Goal: Connect with others: Connect with others

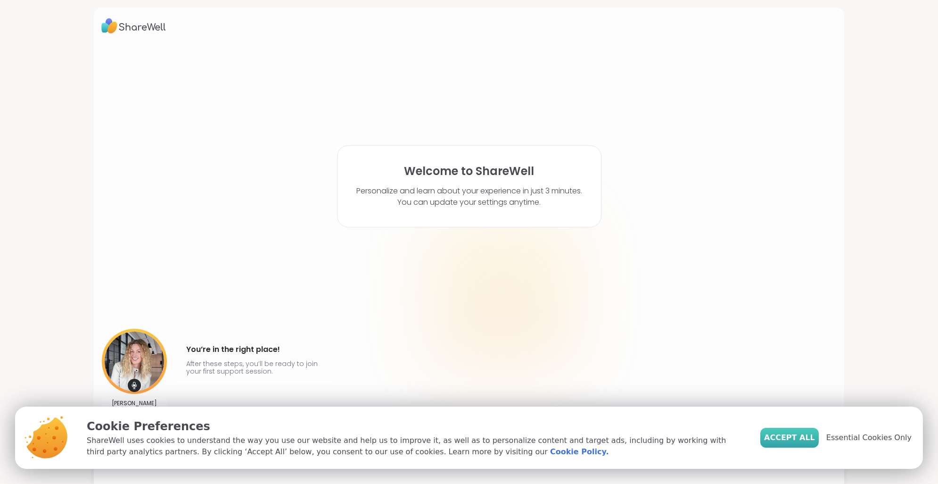
click at [786, 440] on span "Accept All" at bounding box center [789, 437] width 51 height 11
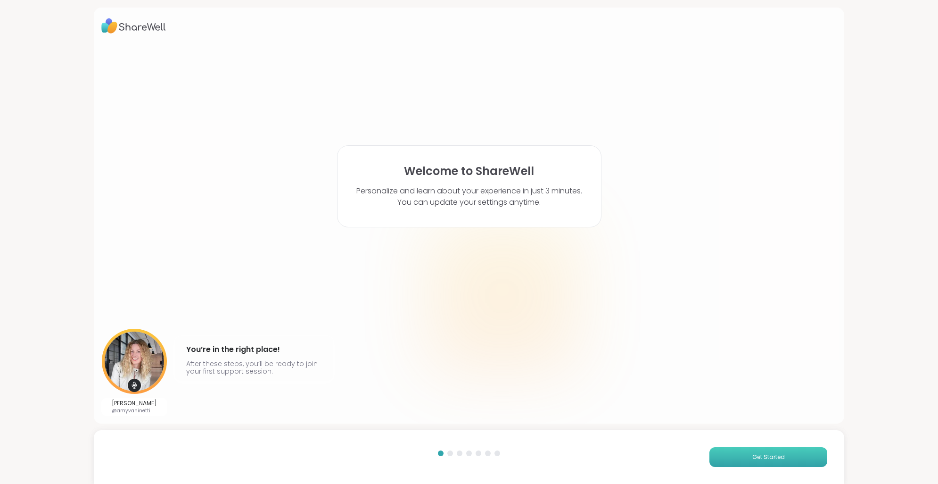
click at [786, 462] on button "Get Started" at bounding box center [769, 457] width 118 height 20
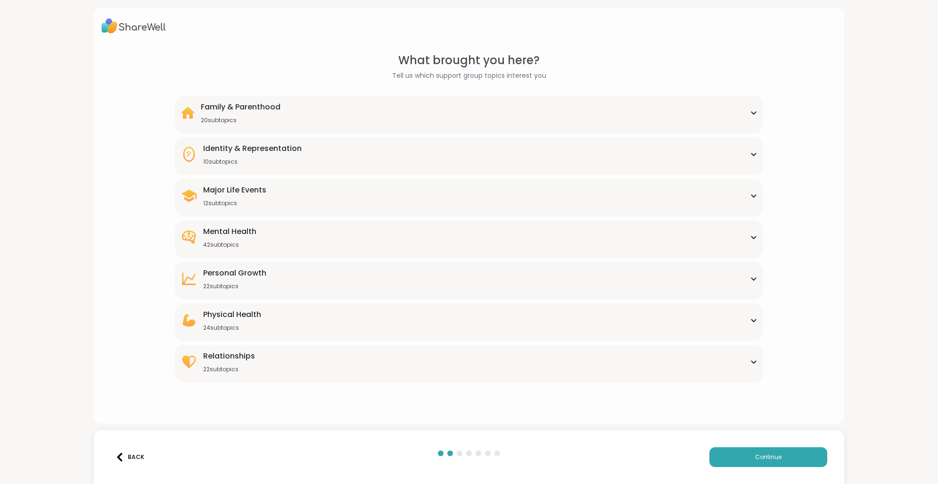
click at [216, 125] on div "Family & Parenthood 20 subtopics Adoption Adoption post-placement Attachment is…" at bounding box center [469, 115] width 589 height 38
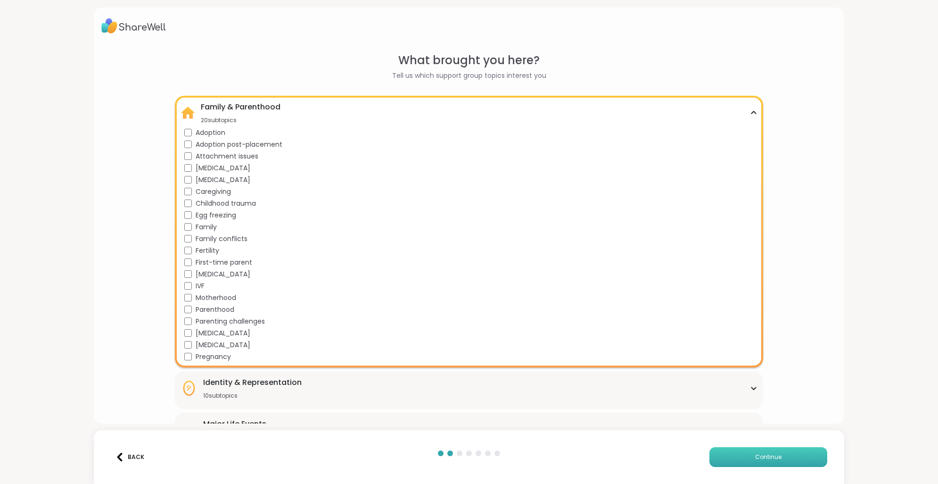
click at [789, 454] on button "Continue" at bounding box center [769, 457] width 118 height 20
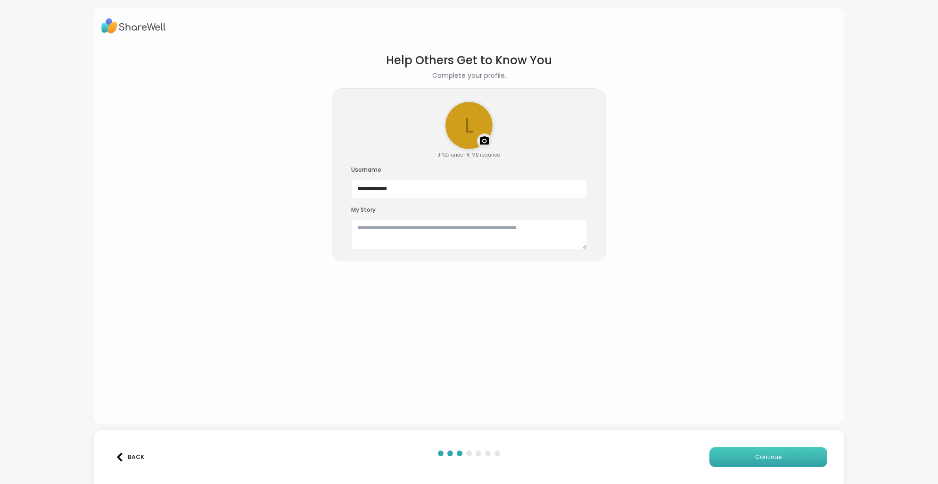
click at [760, 455] on span "Continue" at bounding box center [769, 457] width 26 height 8
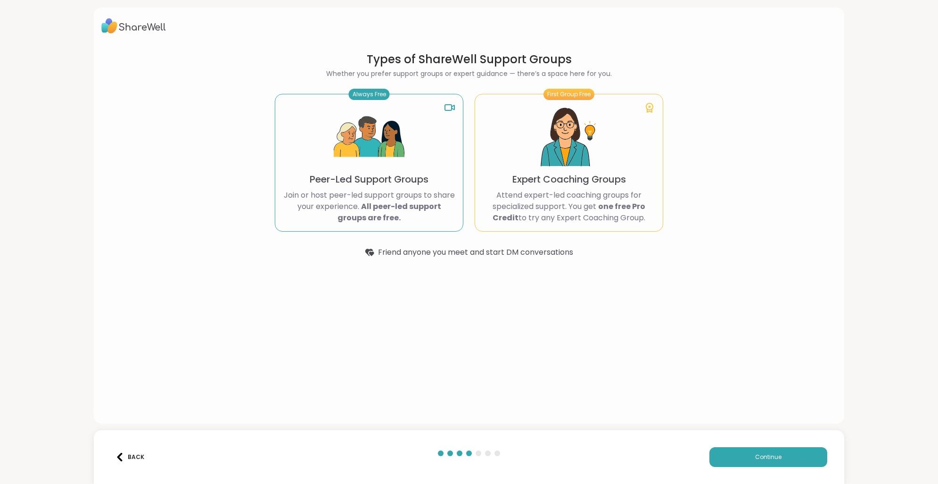
click at [396, 173] on p "Peer-Led Support Groups" at bounding box center [369, 179] width 119 height 13
click at [373, 92] on div "Always Free" at bounding box center [369, 94] width 41 height 11
drag, startPoint x: 746, startPoint y: 444, endPoint x: 779, endPoint y: 463, distance: 38.0
click at [775, 461] on div "Back Continue" at bounding box center [469, 457] width 751 height 54
click at [779, 463] on button "Continue" at bounding box center [769, 457] width 118 height 20
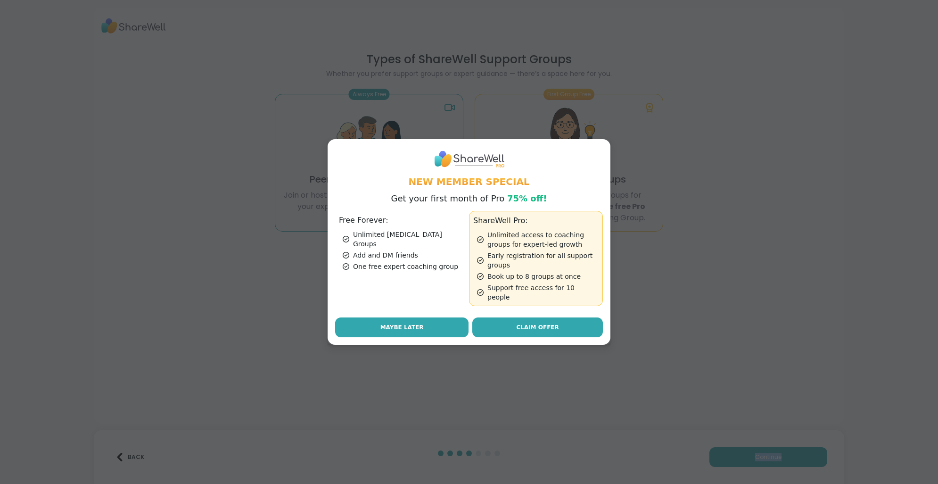
click at [385, 324] on span "Maybe Later" at bounding box center [402, 327] width 43 height 8
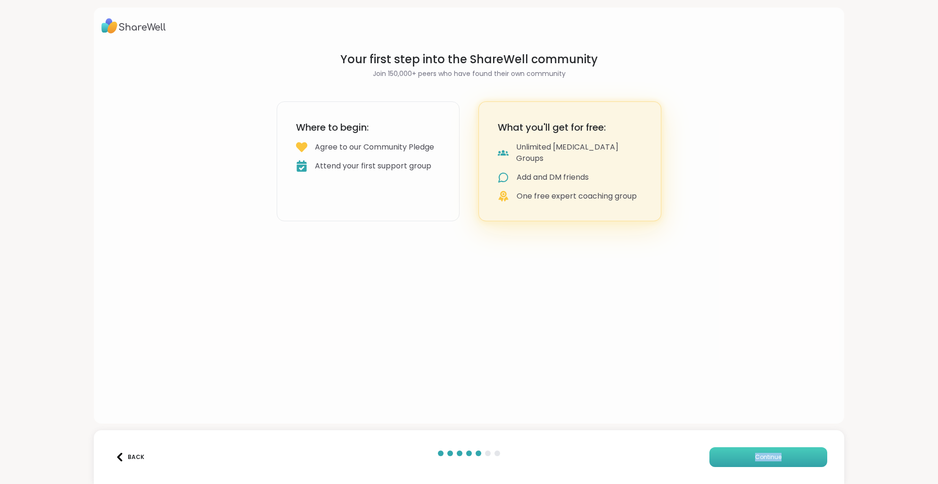
click at [735, 457] on button "Continue" at bounding box center [769, 457] width 118 height 20
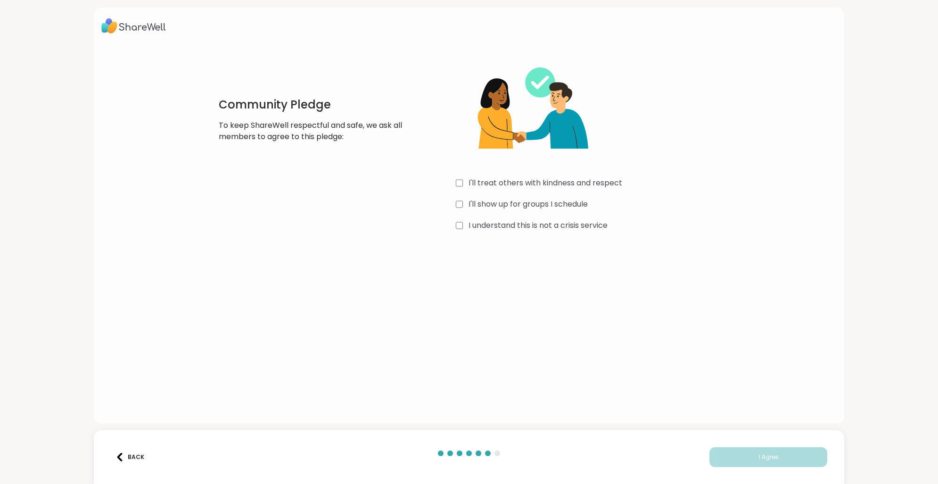
click at [500, 187] on label "I'll treat others with kindness and respect" at bounding box center [546, 182] width 154 height 11
click at [483, 204] on label "I'll show up for groups I schedule" at bounding box center [528, 204] width 119 height 11
click at [486, 229] on label "I understand this is not a crisis service" at bounding box center [538, 225] width 139 height 11
click at [771, 464] on button "I Agree" at bounding box center [769, 457] width 118 height 20
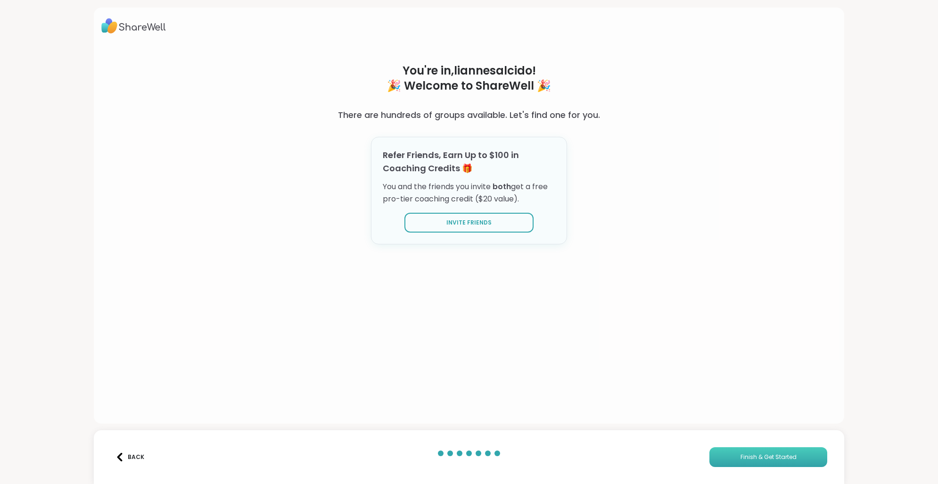
click at [771, 464] on button "Finish & Get Started" at bounding box center [769, 457] width 118 height 20
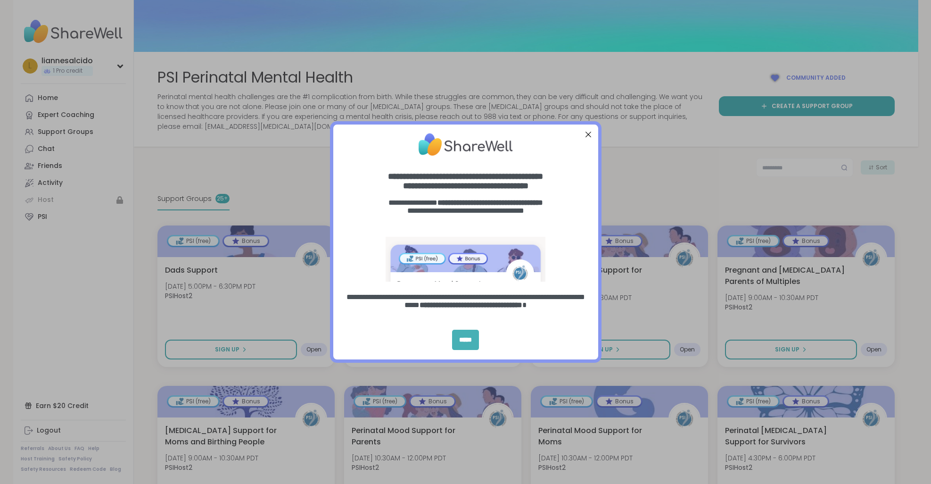
click at [462, 337] on div "*****" at bounding box center [465, 340] width 27 height 20
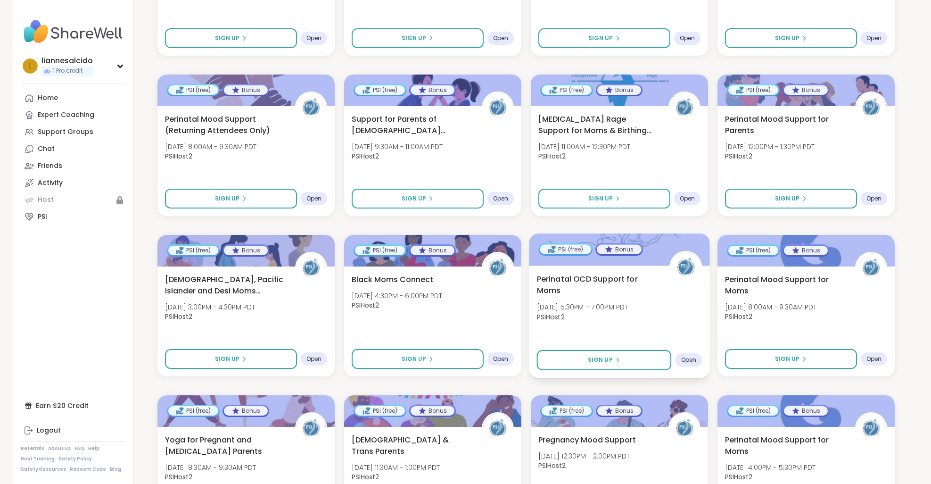
scroll to position [660, 0]
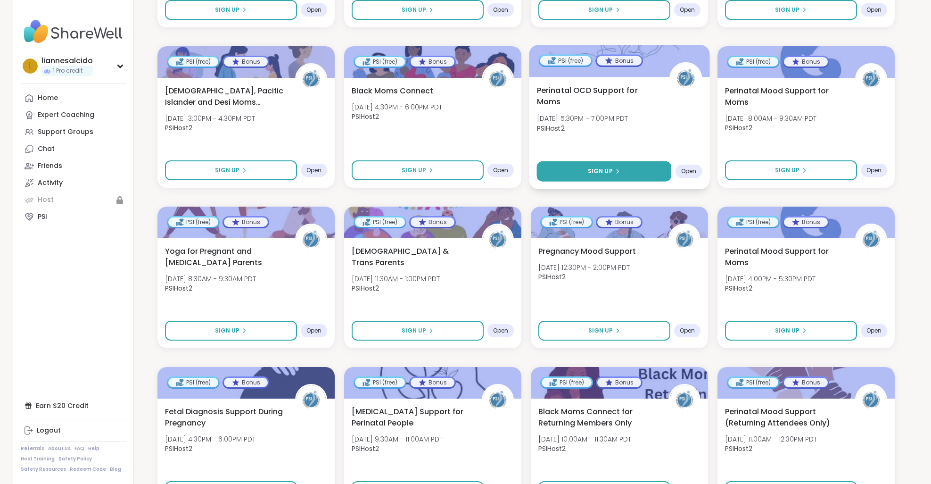
click at [625, 175] on button "Sign Up" at bounding box center [604, 171] width 135 height 20
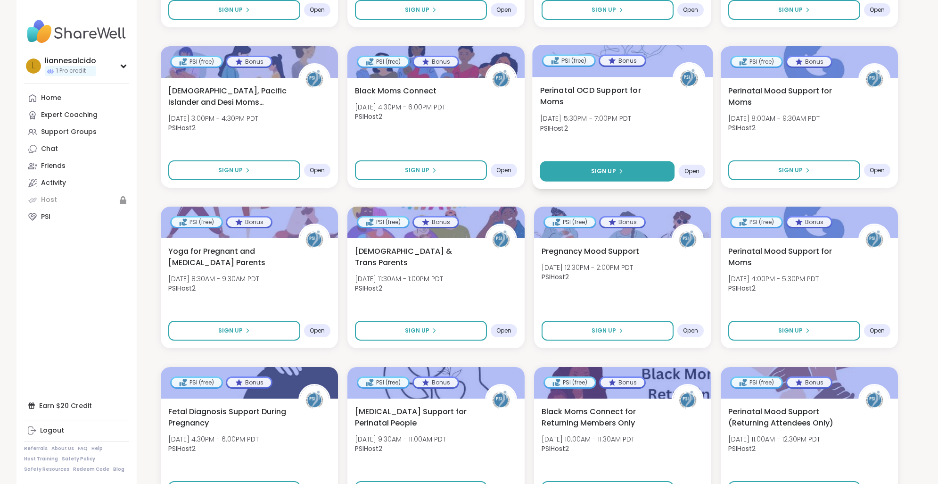
select select "**"
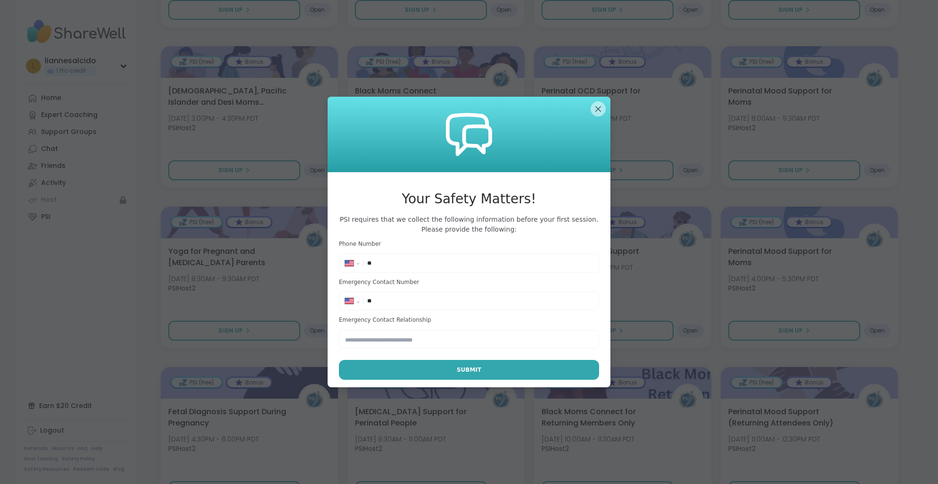
click at [408, 259] on input "**" at bounding box center [480, 262] width 226 height 9
type input "**********"
drag, startPoint x: 435, startPoint y: 291, endPoint x: 444, endPoint y: 296, distance: 10.6
click at [440, 293] on div "**********" at bounding box center [469, 294] width 260 height 33
click at [444, 296] on div "**********" at bounding box center [469, 301] width 256 height 14
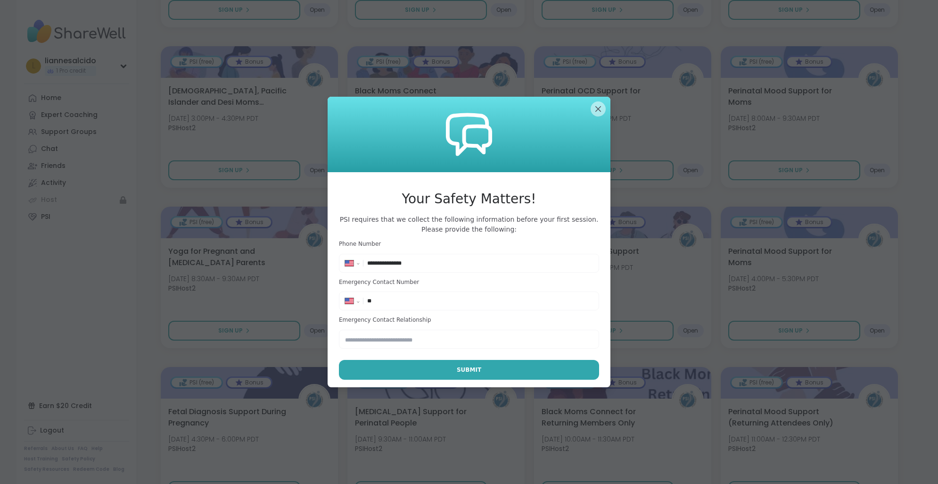
click at [429, 299] on input "**" at bounding box center [480, 300] width 226 height 9
type input "**********"
click at [395, 348] on input "text" at bounding box center [469, 339] width 260 height 19
type input "******"
click at [515, 379] on button "Submit" at bounding box center [469, 370] width 260 height 20
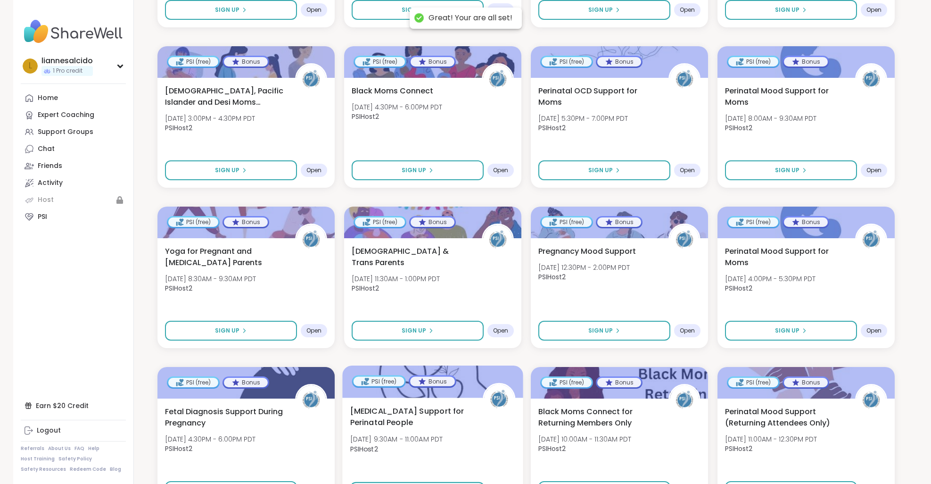
click at [473, 373] on div at bounding box center [432, 381] width 181 height 32
select select "**"
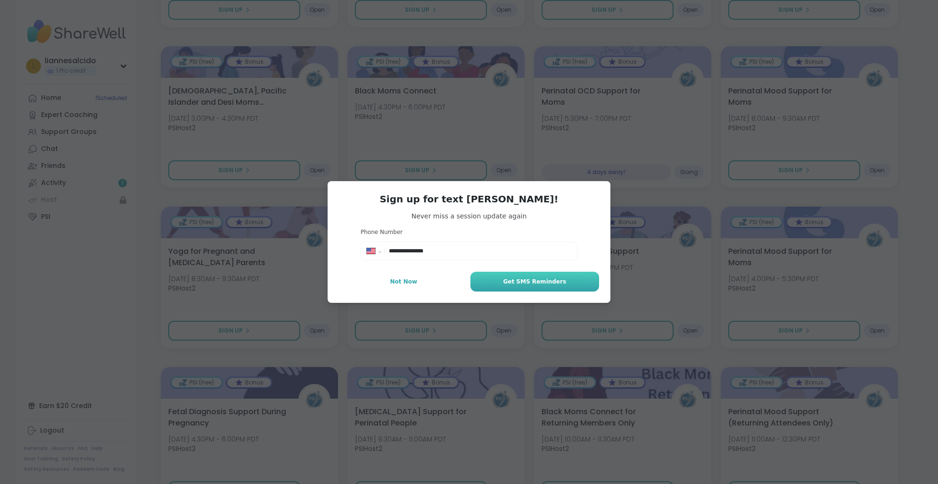
click at [489, 282] on button "Get SMS Reminders" at bounding box center [535, 282] width 129 height 20
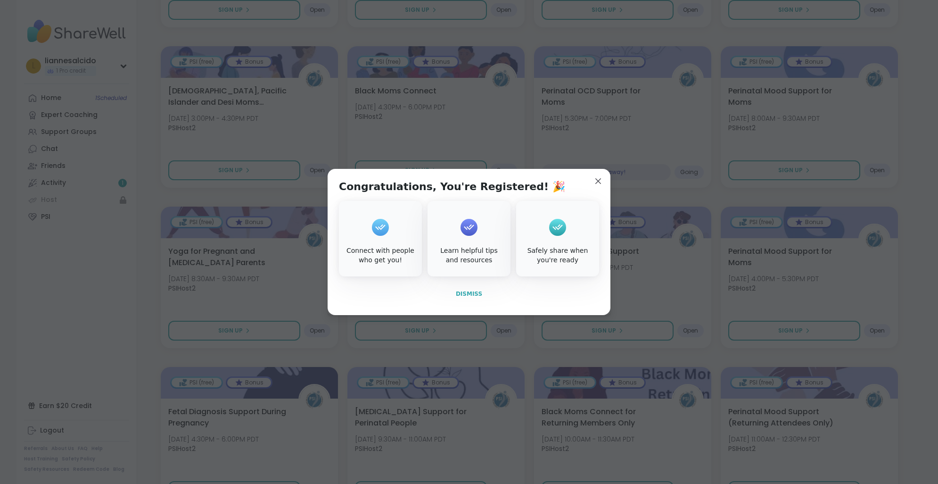
click at [418, 297] on button "Dismiss" at bounding box center [469, 294] width 260 height 20
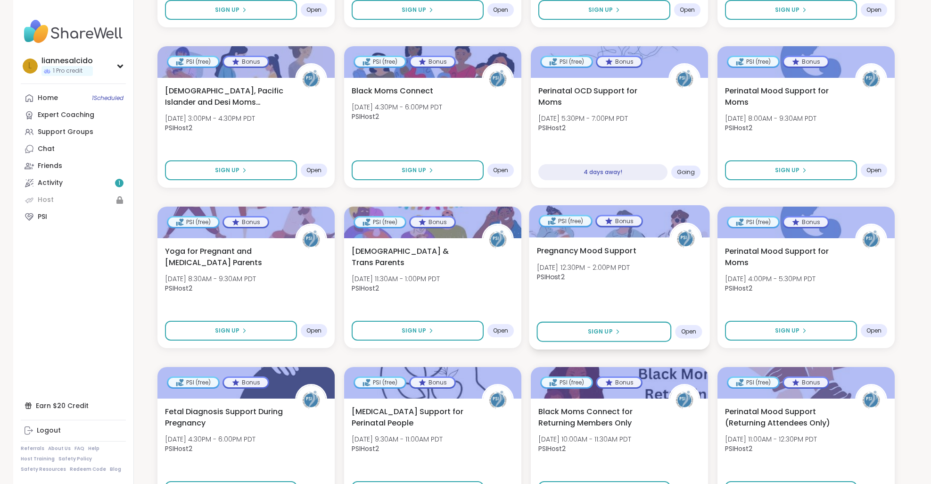
click at [605, 246] on span "Pregnancy Mood Support" at bounding box center [587, 250] width 100 height 11
click at [573, 107] on span "Perinatal OCD Support for Moms" at bounding box center [598, 95] width 122 height 23
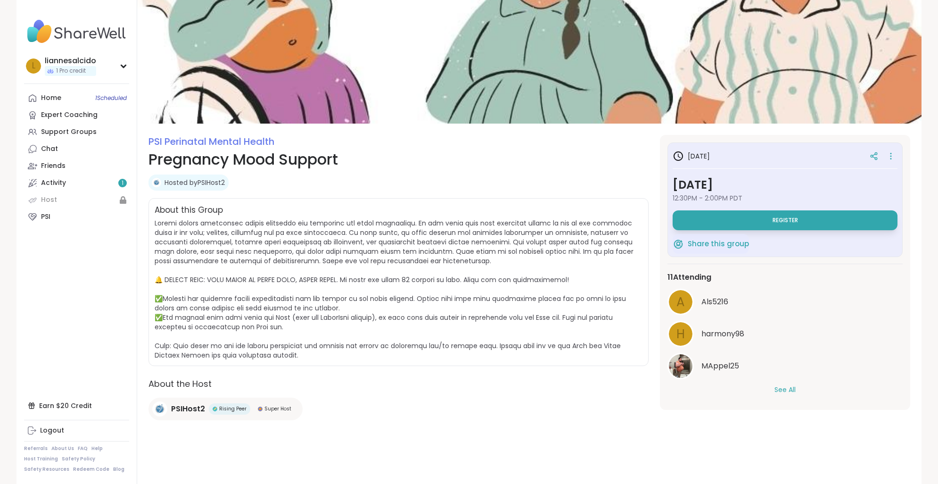
click at [761, 387] on div "See All" at bounding box center [785, 390] width 235 height 10
click at [783, 391] on button "See All" at bounding box center [785, 390] width 21 height 10
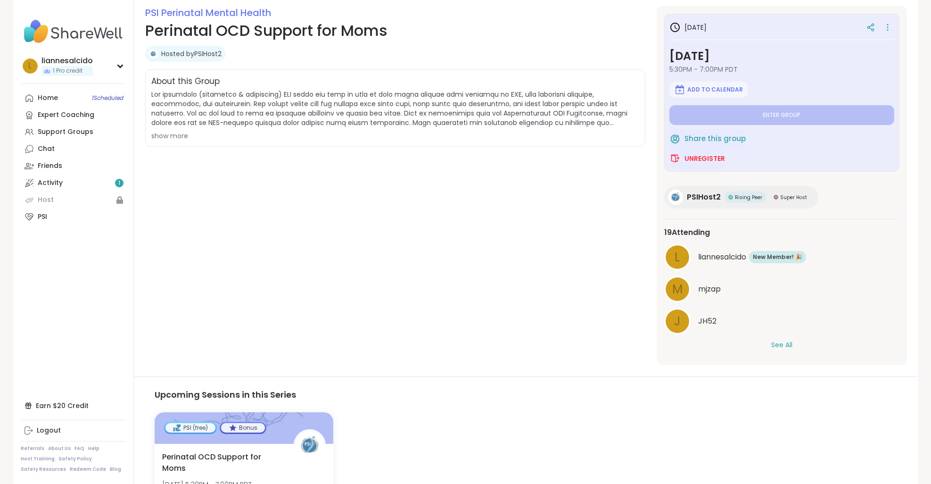
scroll to position [141, 0]
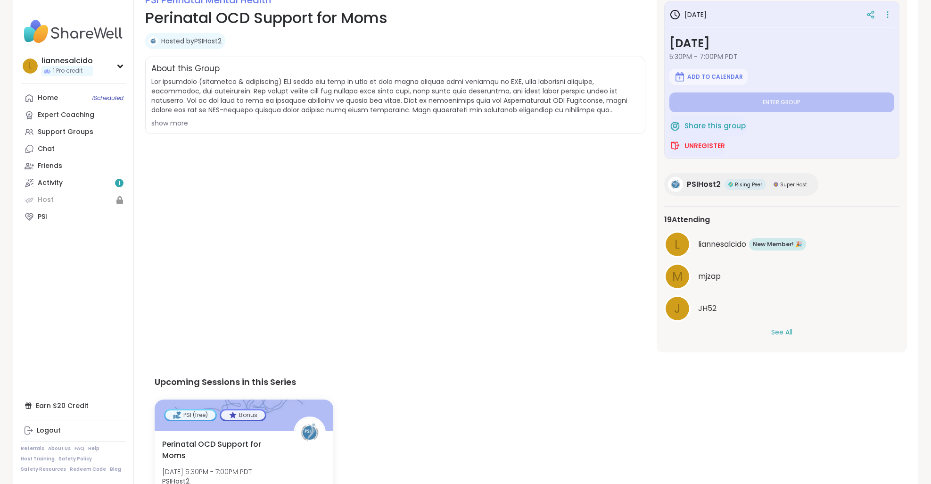
drag, startPoint x: 754, startPoint y: 335, endPoint x: 793, endPoint y: 329, distance: 39.6
click at [754, 335] on div "See All" at bounding box center [781, 332] width 235 height 10
click at [793, 329] on div "See All" at bounding box center [781, 332] width 235 height 10
click at [770, 335] on div "See All" at bounding box center [781, 332] width 235 height 10
click at [779, 334] on button "See All" at bounding box center [782, 332] width 21 height 10
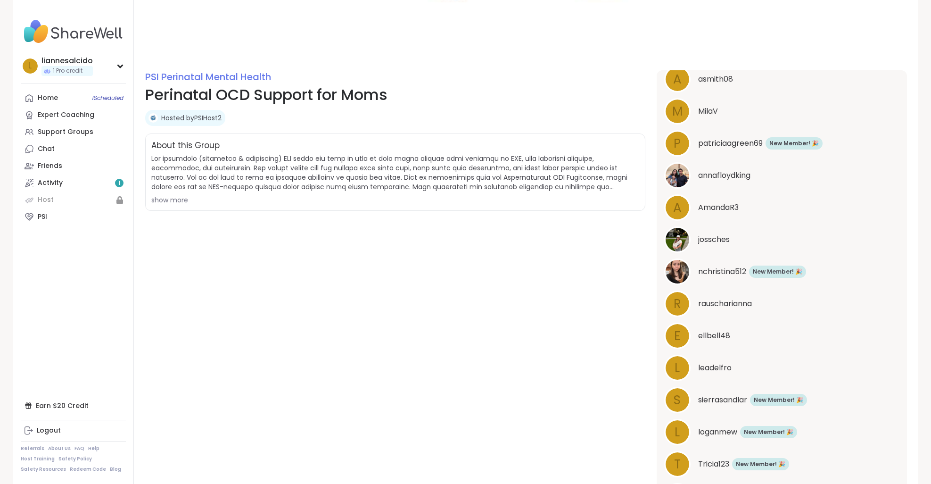
scroll to position [0, 0]
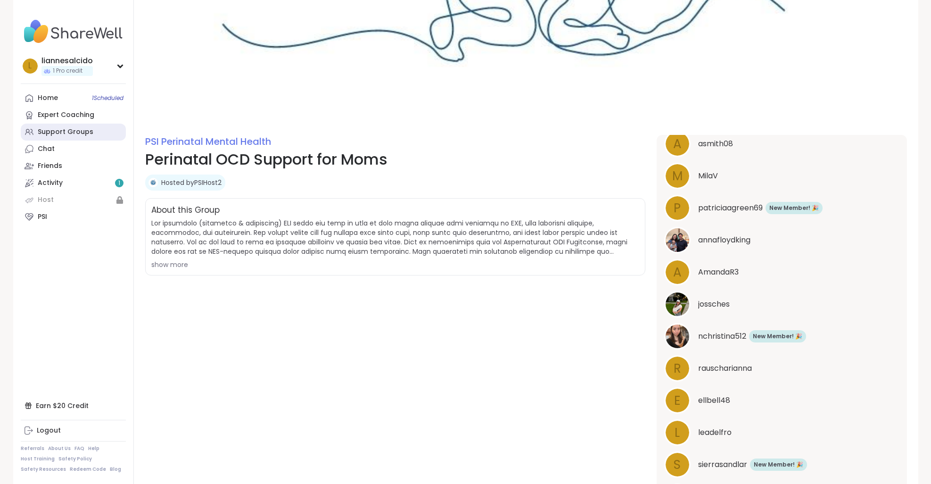
click at [69, 127] on div "Support Groups" at bounding box center [66, 131] width 56 height 9
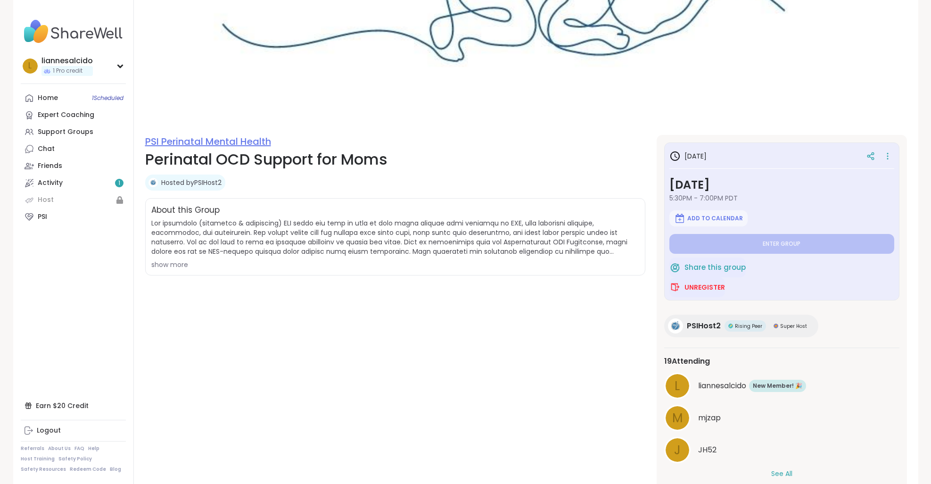
click at [231, 139] on link "PSI Perinatal Mental Health" at bounding box center [208, 141] width 126 height 13
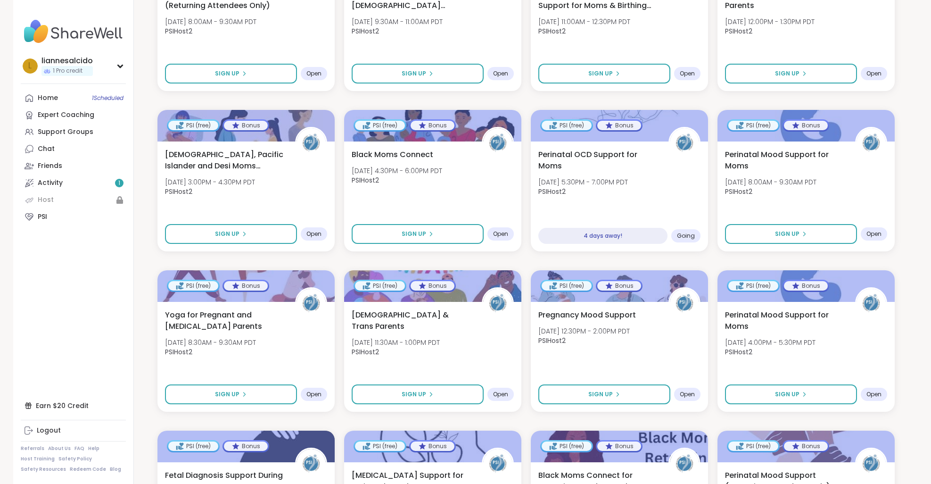
scroll to position [613, 0]
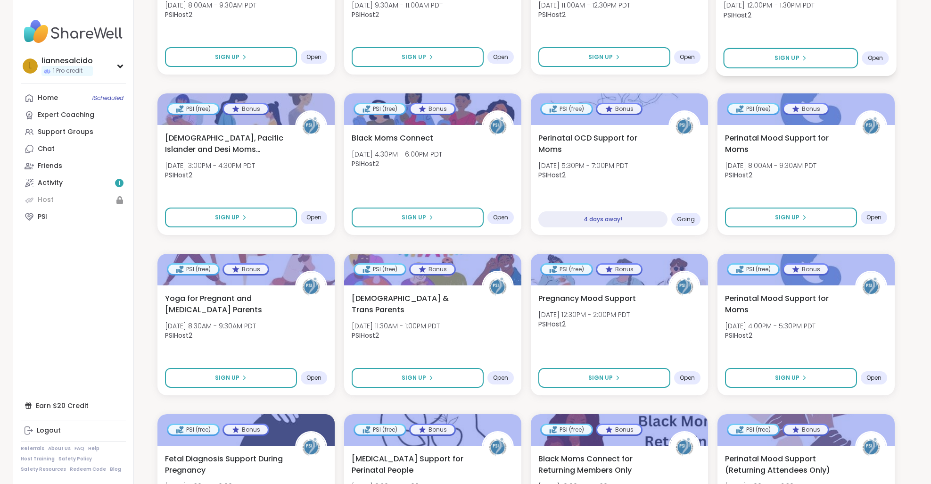
click at [728, 30] on div "Perinatal Mood Support for Parents Tue, Oct 14 | 12:00PM - 1:30PM PDT PSIHost2 …" at bounding box center [806, 20] width 181 height 112
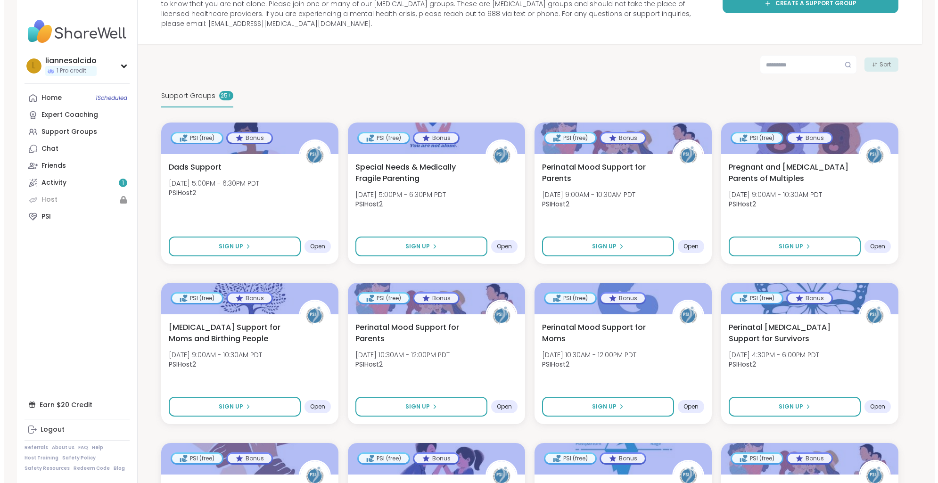
scroll to position [0, 0]
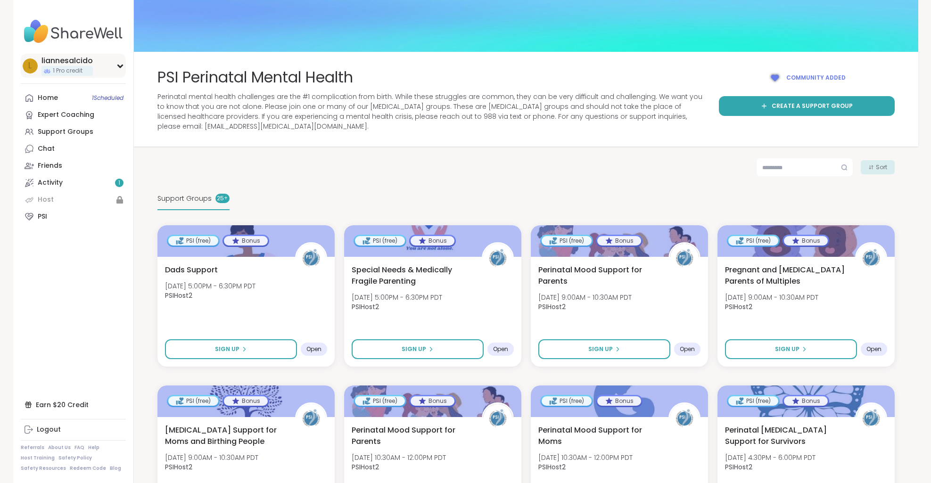
click at [78, 58] on div "liannesalcido" at bounding box center [67, 61] width 51 height 10
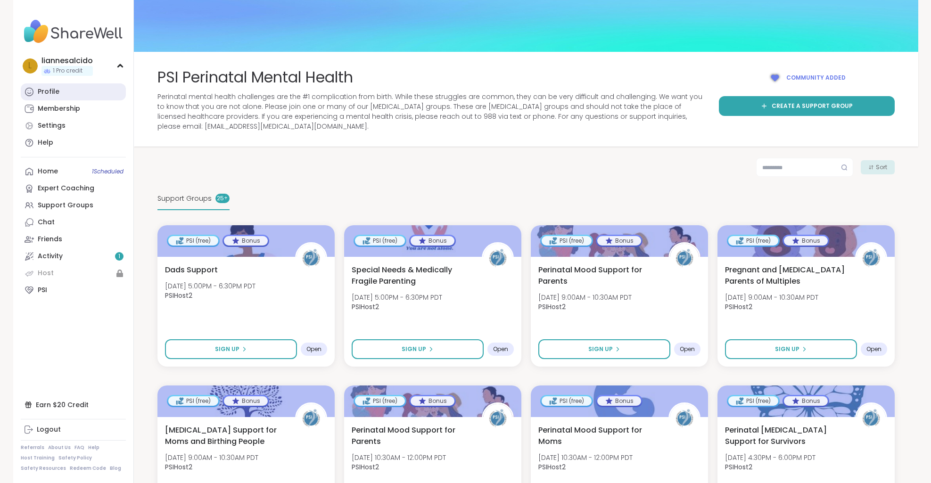
click at [43, 92] on div "Profile" at bounding box center [49, 91] width 22 height 9
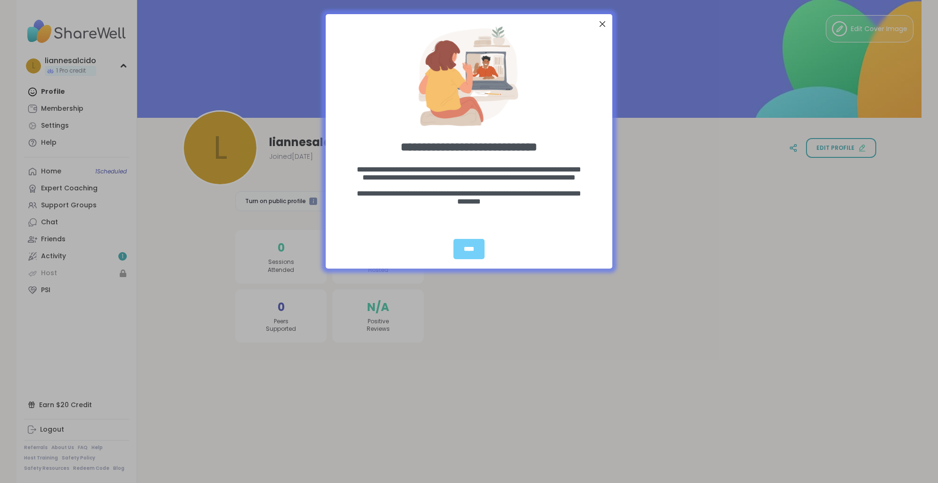
click at [471, 228] on div "**********" at bounding box center [469, 196] width 287 height 67
click at [473, 254] on div "****" at bounding box center [469, 249] width 31 height 20
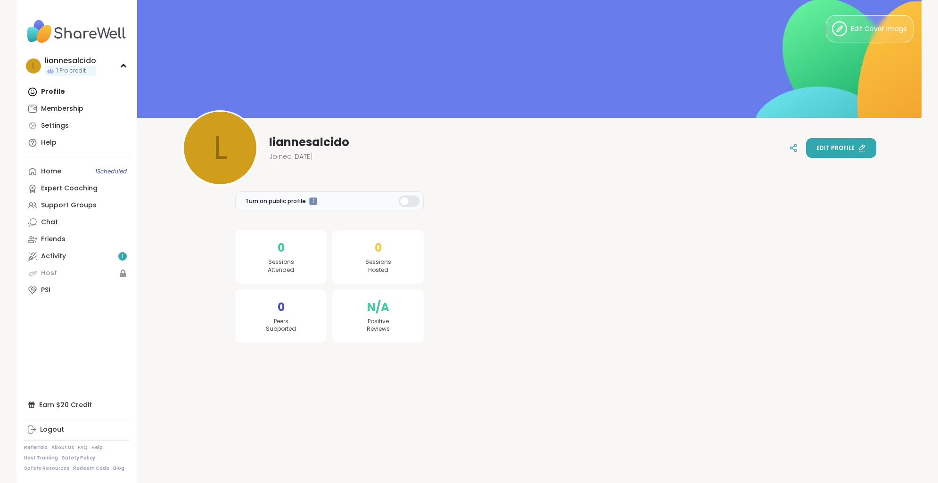
click at [829, 140] on button "Edit profile" at bounding box center [841, 148] width 70 height 20
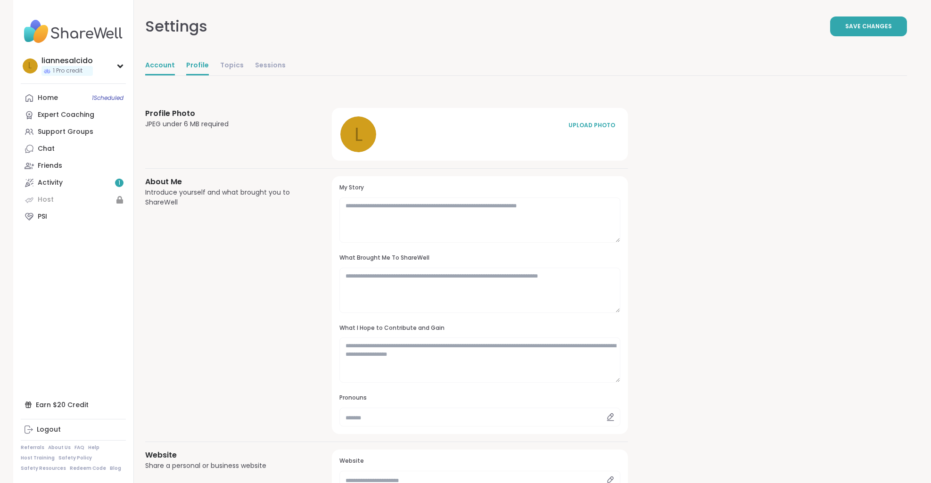
click at [160, 61] on link "Account" at bounding box center [160, 66] width 30 height 19
select select "**"
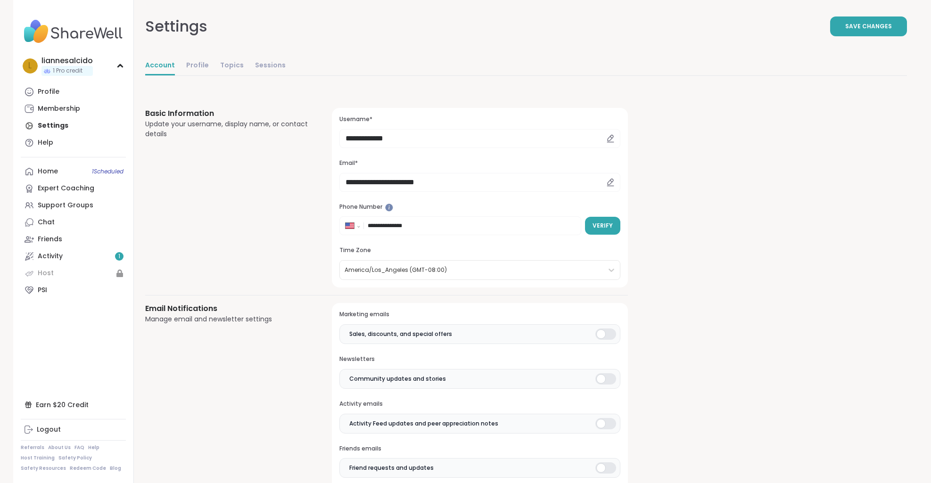
click at [609, 140] on icon at bounding box center [610, 138] width 8 height 8
drag, startPoint x: 608, startPoint y: 129, endPoint x: 611, endPoint y: 134, distance: 5.7
click at [610, 133] on div at bounding box center [611, 138] width 20 height 19
click at [622, 147] on div "**********" at bounding box center [480, 198] width 296 height 180
click at [609, 139] on icon at bounding box center [610, 138] width 8 height 8
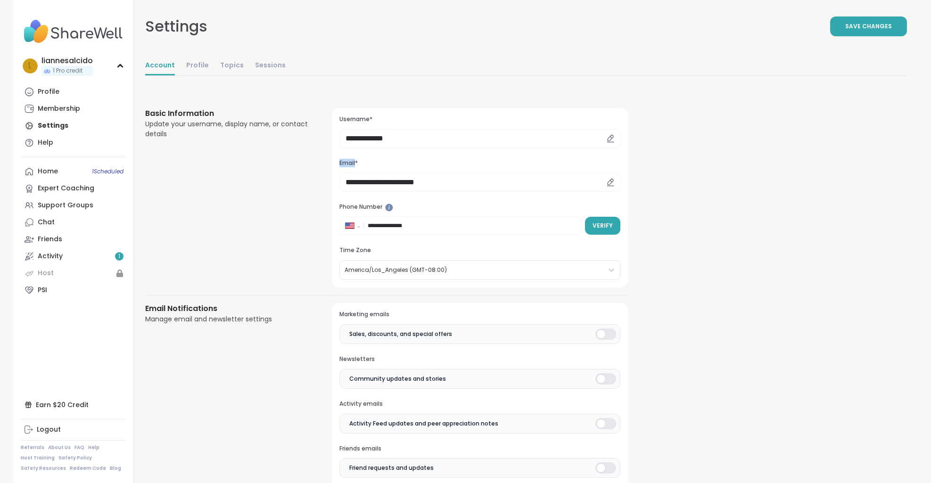
click at [609, 139] on icon at bounding box center [610, 138] width 8 height 8
click at [437, 148] on input "**********" at bounding box center [480, 138] width 281 height 19
drag, startPoint x: 413, startPoint y: 143, endPoint x: 24, endPoint y: 147, distance: 389.6
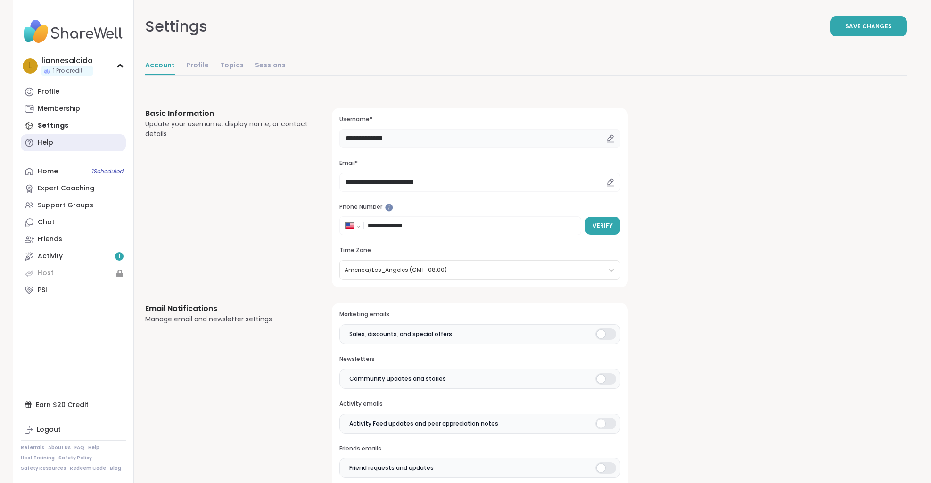
type input "*******"
click at [868, 27] on span "Save Changes" at bounding box center [869, 26] width 47 height 8
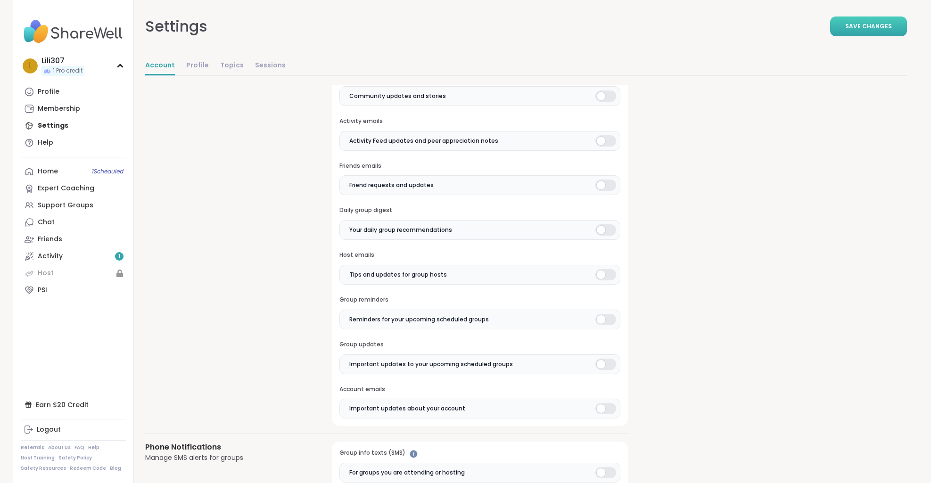
scroll to position [189, 0]
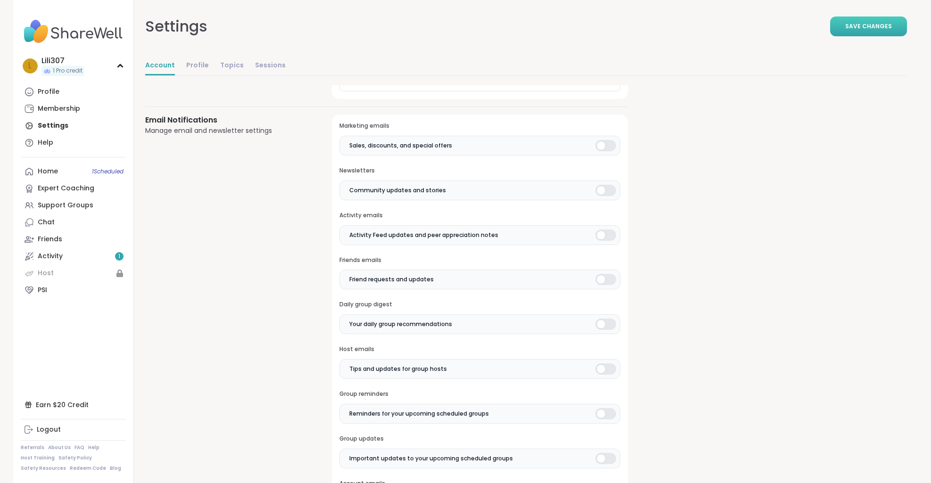
click at [607, 140] on div at bounding box center [606, 145] width 21 height 11
click at [598, 186] on div at bounding box center [606, 190] width 21 height 11
click at [606, 238] on div at bounding box center [606, 235] width 21 height 11
click at [608, 279] on div at bounding box center [606, 279] width 21 height 11
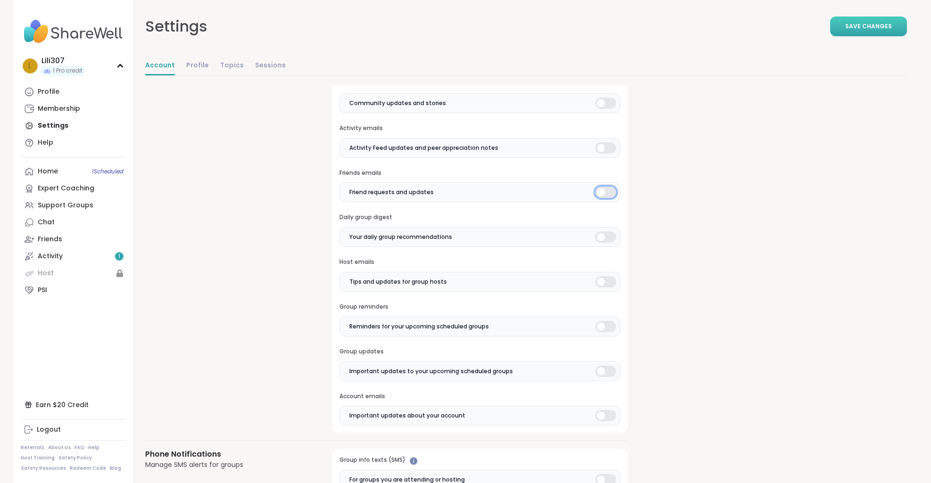
scroll to position [283, 0]
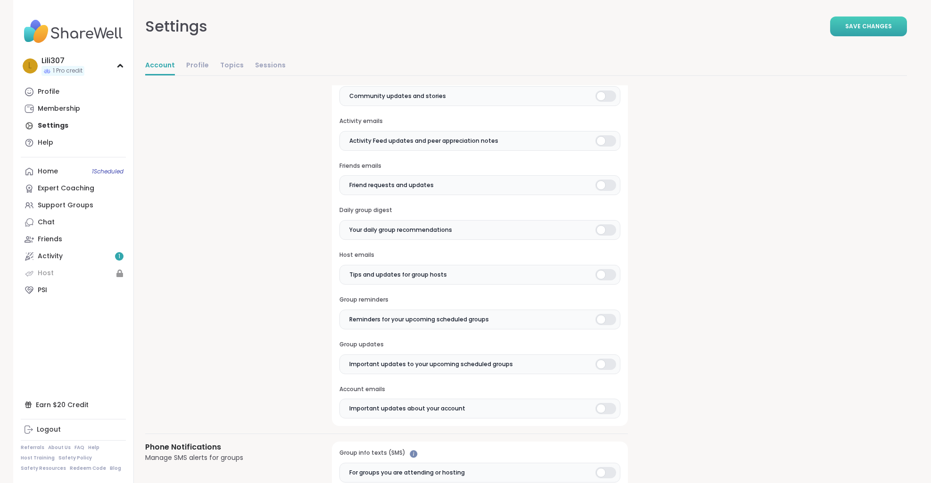
click at [608, 238] on label "Your daily group recommendations" at bounding box center [480, 230] width 281 height 20
click at [604, 268] on label "Tips and updates for group hosts" at bounding box center [480, 275] width 281 height 20
click at [602, 267] on label "Tips and updates for group hosts" at bounding box center [480, 275] width 281 height 20
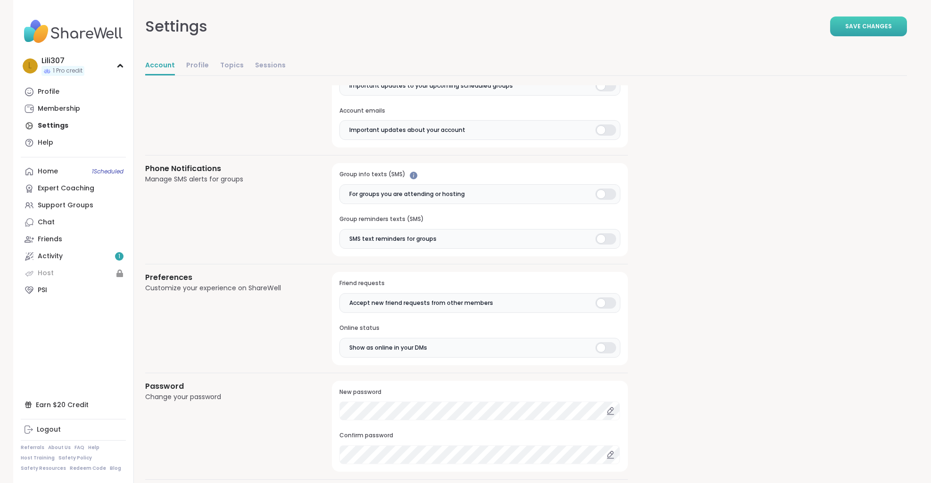
scroll to position [669, 0]
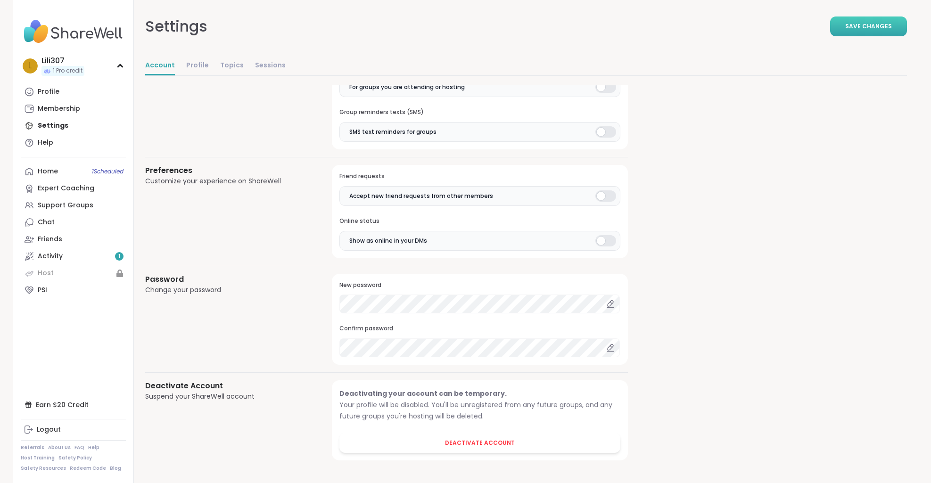
click at [859, 29] on span "Save Changes" at bounding box center [869, 26] width 47 height 8
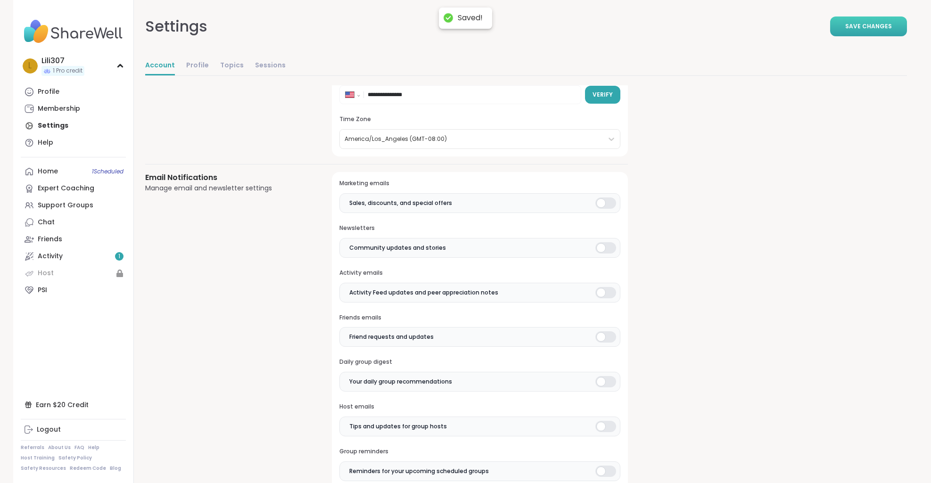
scroll to position [0, 0]
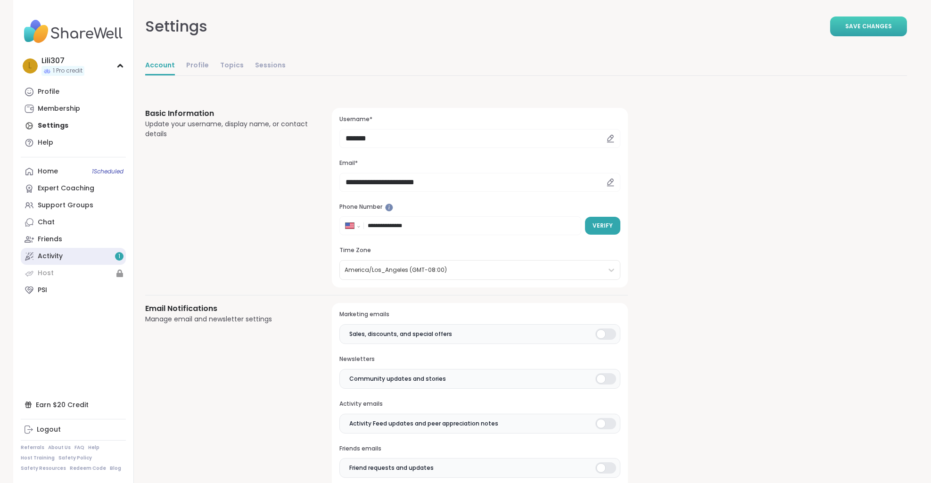
click at [50, 255] on div "Activity 1" at bounding box center [50, 256] width 25 height 9
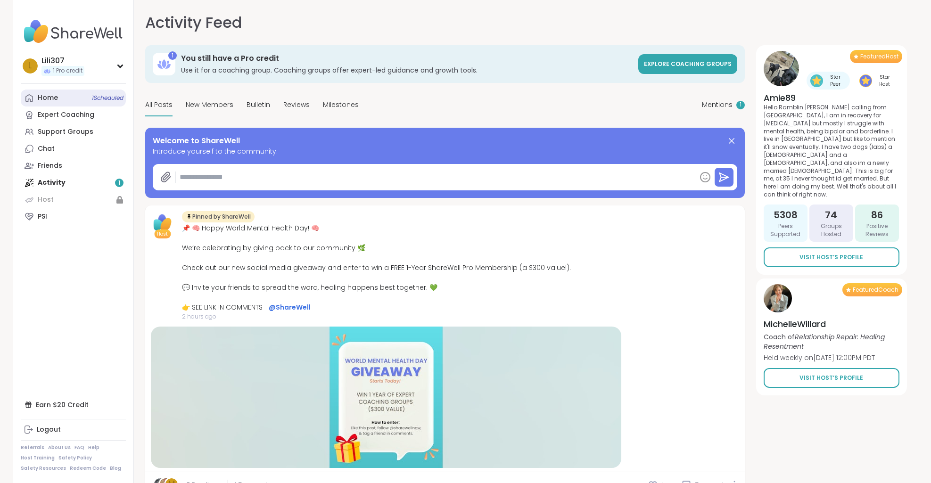
click at [69, 99] on link "Home 1 Scheduled" at bounding box center [73, 98] width 105 height 17
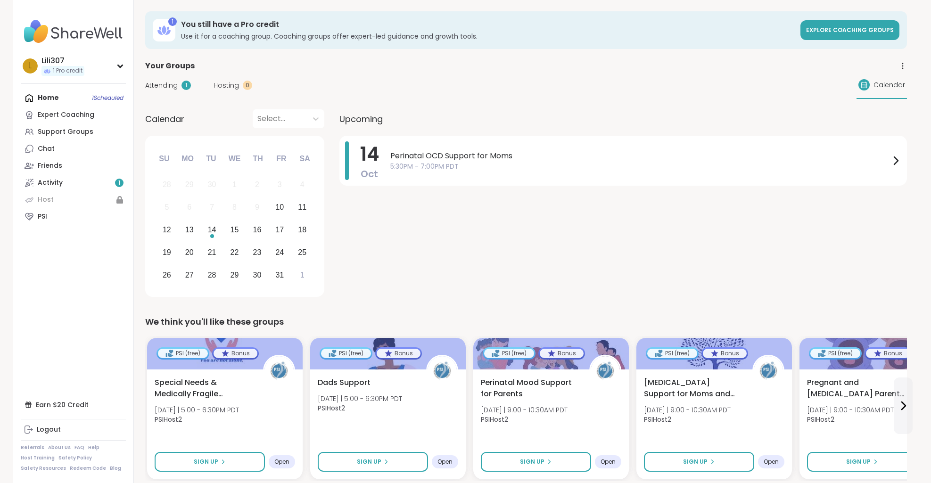
click at [179, 89] on div "Attending 1" at bounding box center [168, 86] width 46 height 10
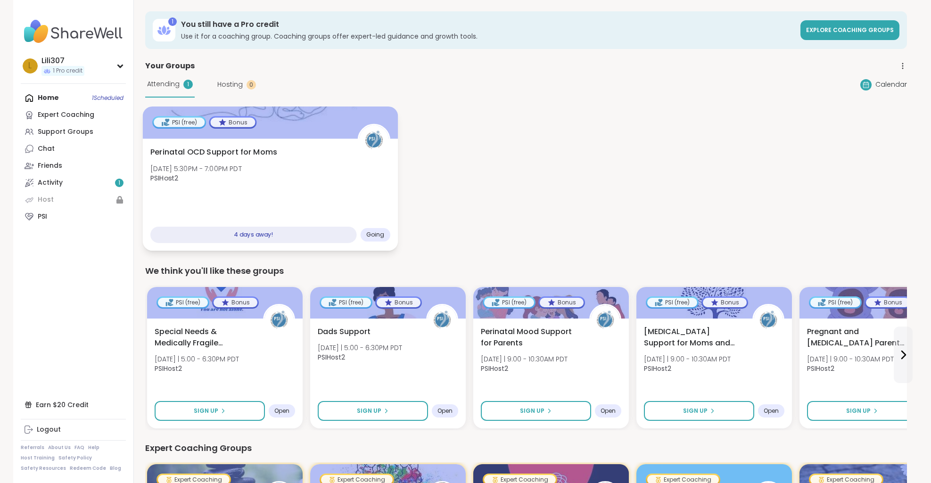
click at [259, 187] on div "Perinatal OCD Support for Moms Tue, Oct 14 | 5:30PM - 7:00PM PDT PSIHost2" at bounding box center [270, 168] width 240 height 42
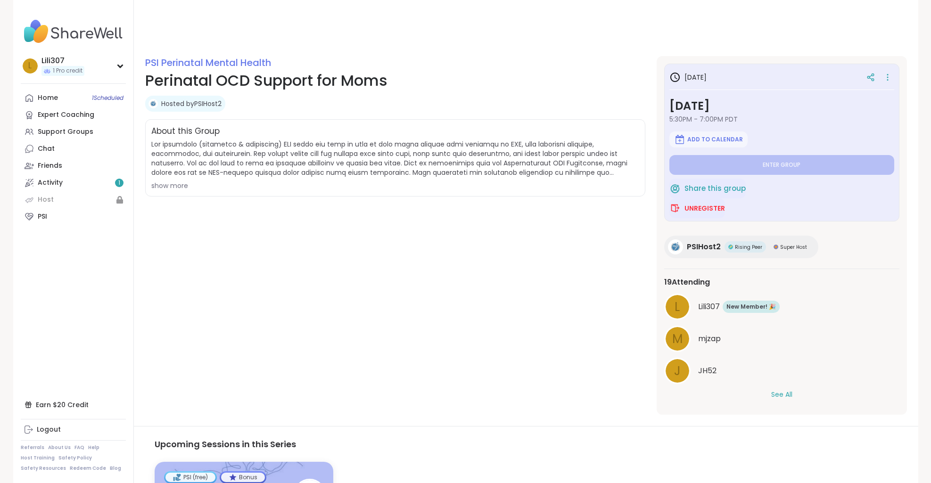
scroll to position [94, 0]
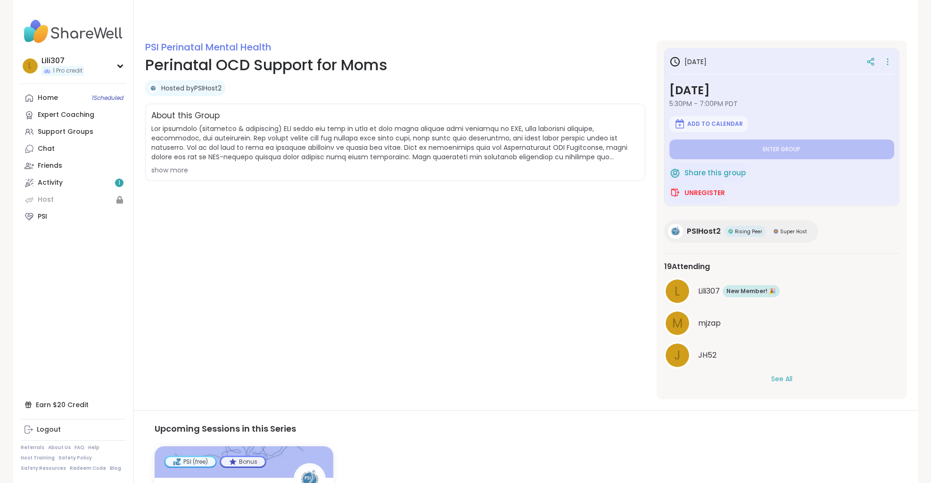
click at [686, 317] on div "m" at bounding box center [678, 324] width 24 height 24
click at [694, 350] on div "J JH52" at bounding box center [781, 355] width 235 height 26
click at [769, 384] on div "19 Attending L Lili307 New Member! 🎉 New! 🎉 m mjzap J JH52 See All" at bounding box center [781, 322] width 235 height 139
click at [796, 382] on div "See All" at bounding box center [781, 379] width 235 height 10
click at [784, 380] on button "See All" at bounding box center [782, 379] width 21 height 10
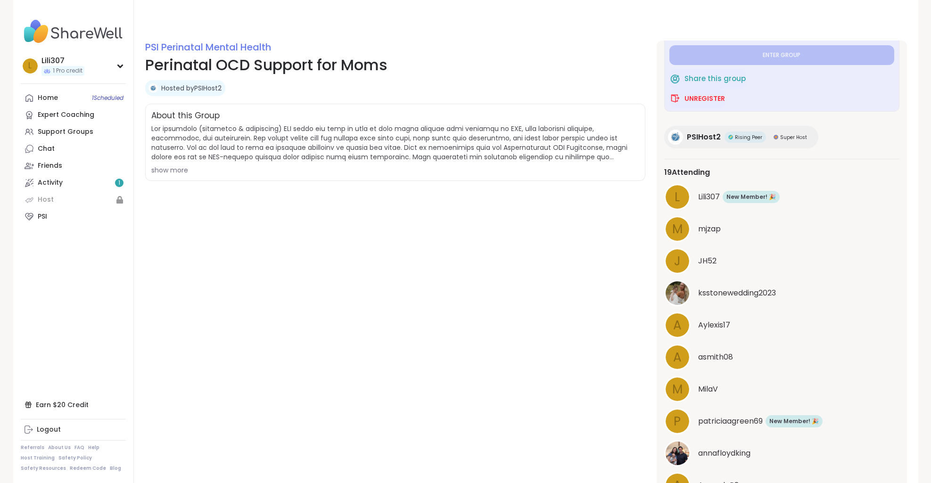
click at [706, 316] on div "A Aylexis17" at bounding box center [781, 325] width 235 height 26
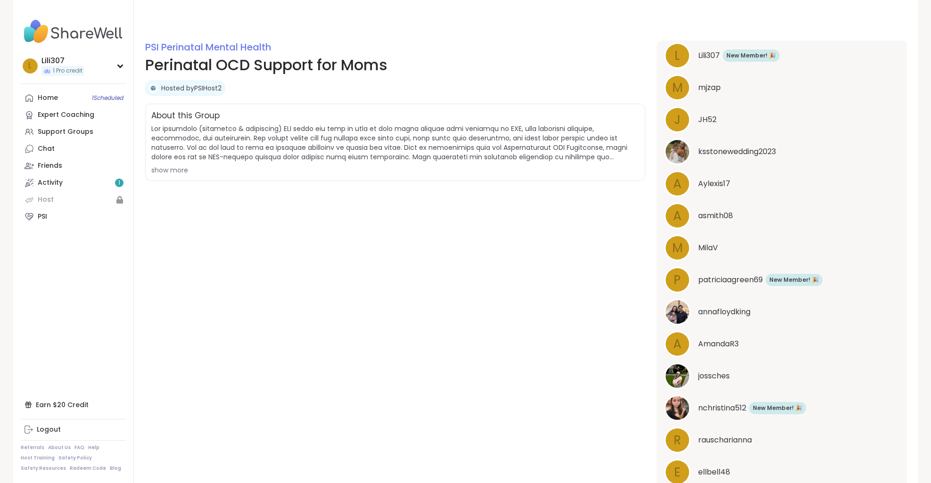
click at [711, 344] on span "AmandaR3" at bounding box center [718, 344] width 41 height 11
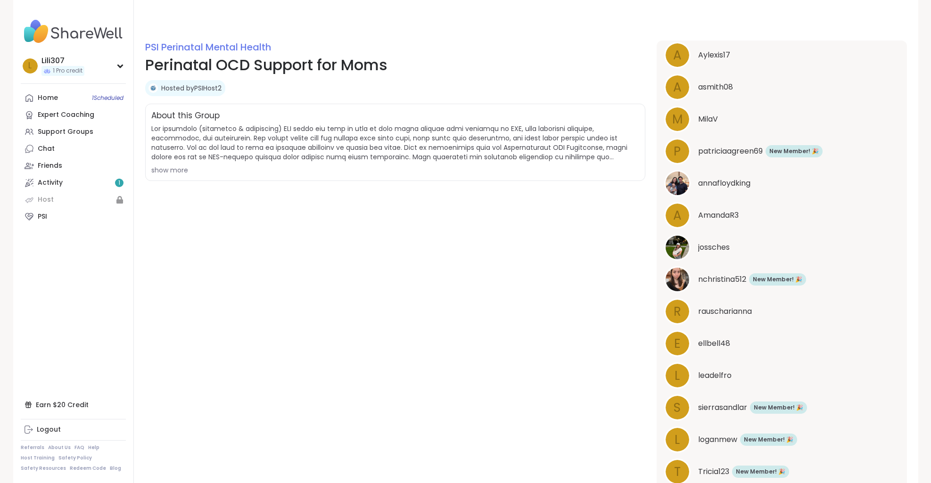
scroll to position [377, 0]
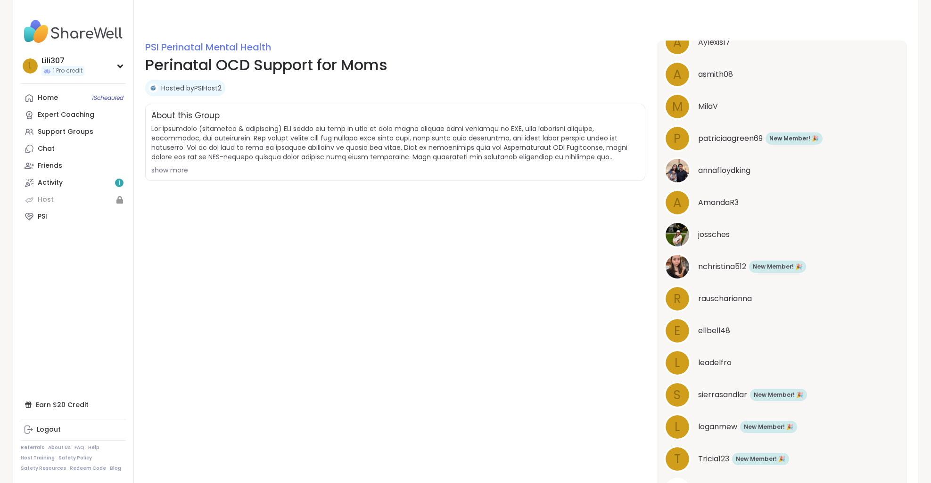
click at [706, 270] on span "nchristina512" at bounding box center [722, 266] width 48 height 11
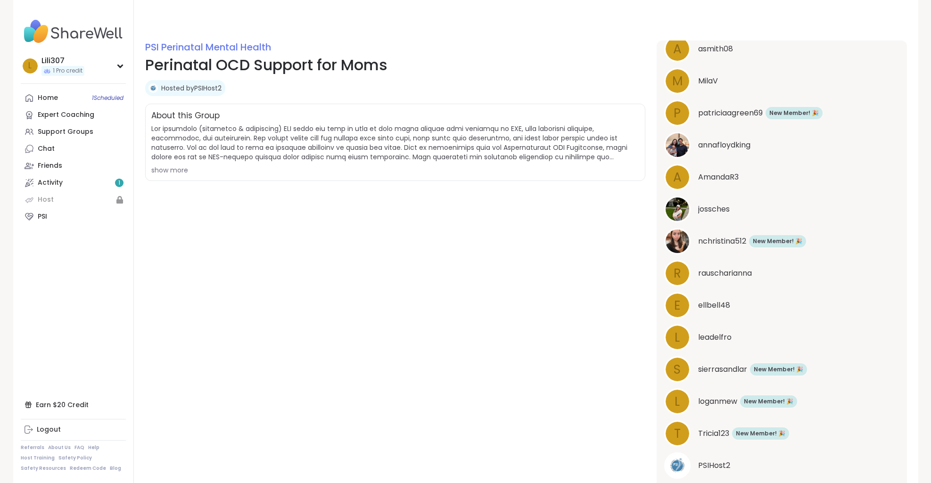
click at [723, 442] on div "T Tricia123 New Member! 🎉 New! 🎉" at bounding box center [781, 434] width 235 height 26
click at [725, 379] on div "s sierrasandlar New Member! 🎉 New! 🎉" at bounding box center [781, 370] width 235 height 26
click at [734, 404] on span "loganmew" at bounding box center [717, 401] width 39 height 11
click at [716, 204] on span "jossches" at bounding box center [714, 209] width 32 height 11
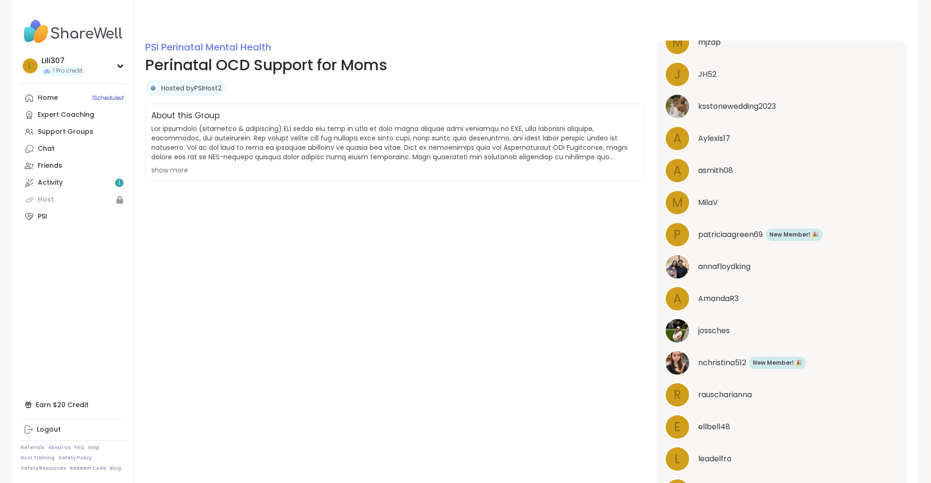
scroll to position [73, 0]
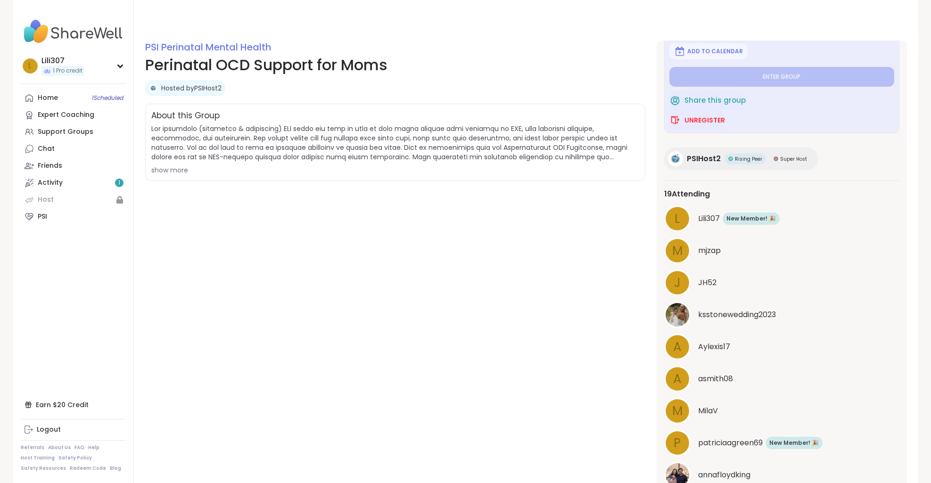
click at [727, 224] on div "New Member! 🎉 New! 🎉" at bounding box center [751, 219] width 57 height 12
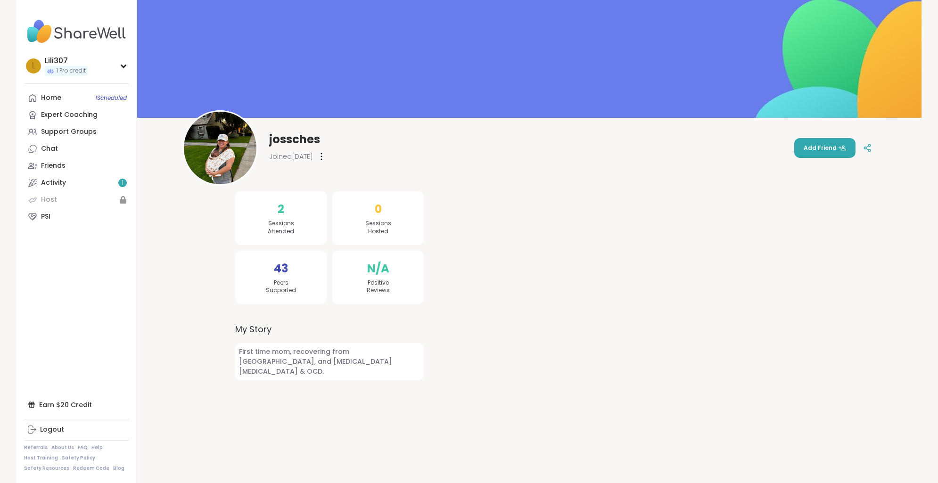
click at [195, 149] on img at bounding box center [220, 148] width 73 height 73
